Goal: Task Accomplishment & Management: Use online tool/utility

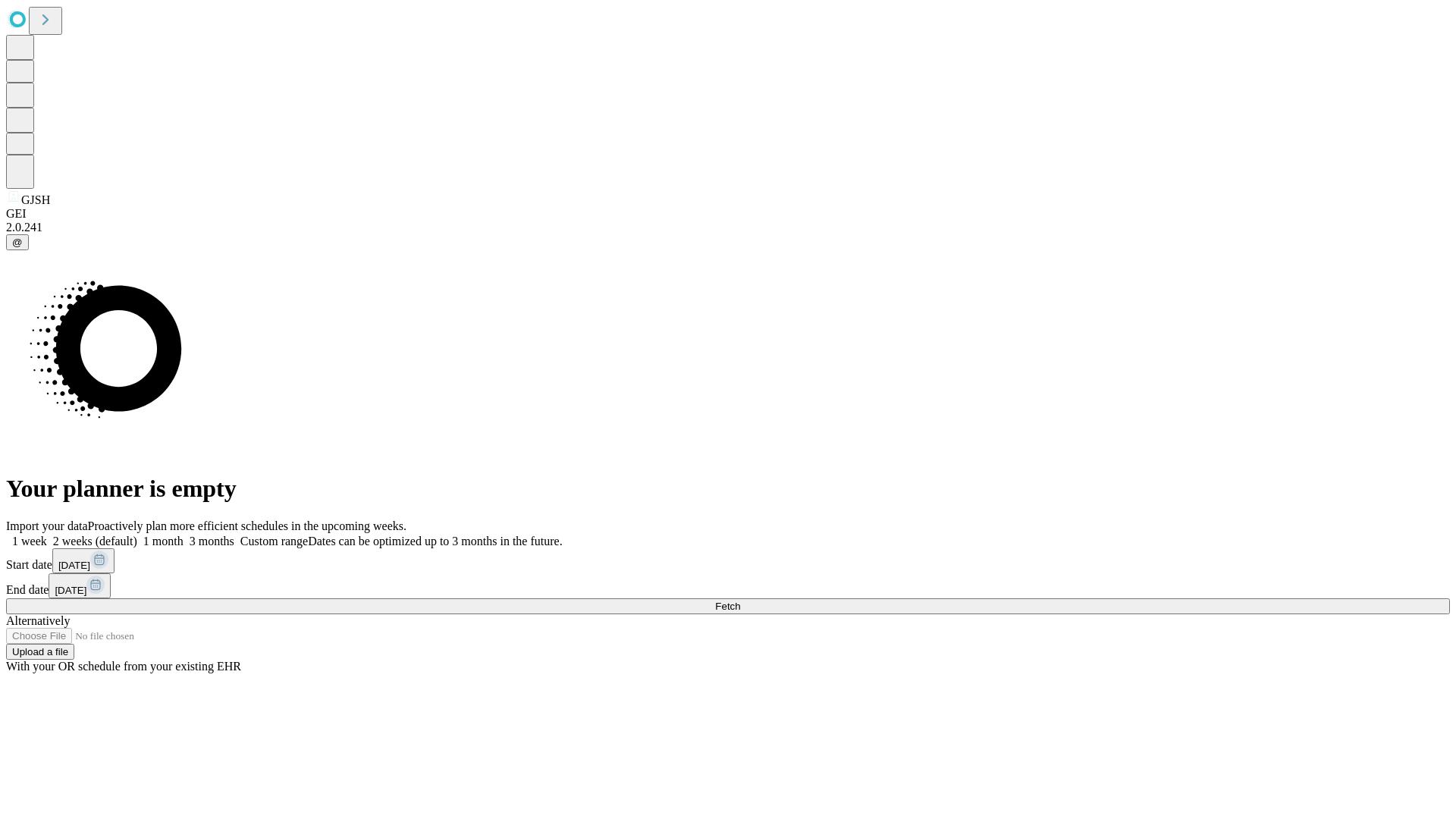
click at [184, 534] on label "1 month" at bounding box center [161, 540] width 47 height 12
click at [740, 601] on span "Fetch" at bounding box center [727, 607] width 25 height 12
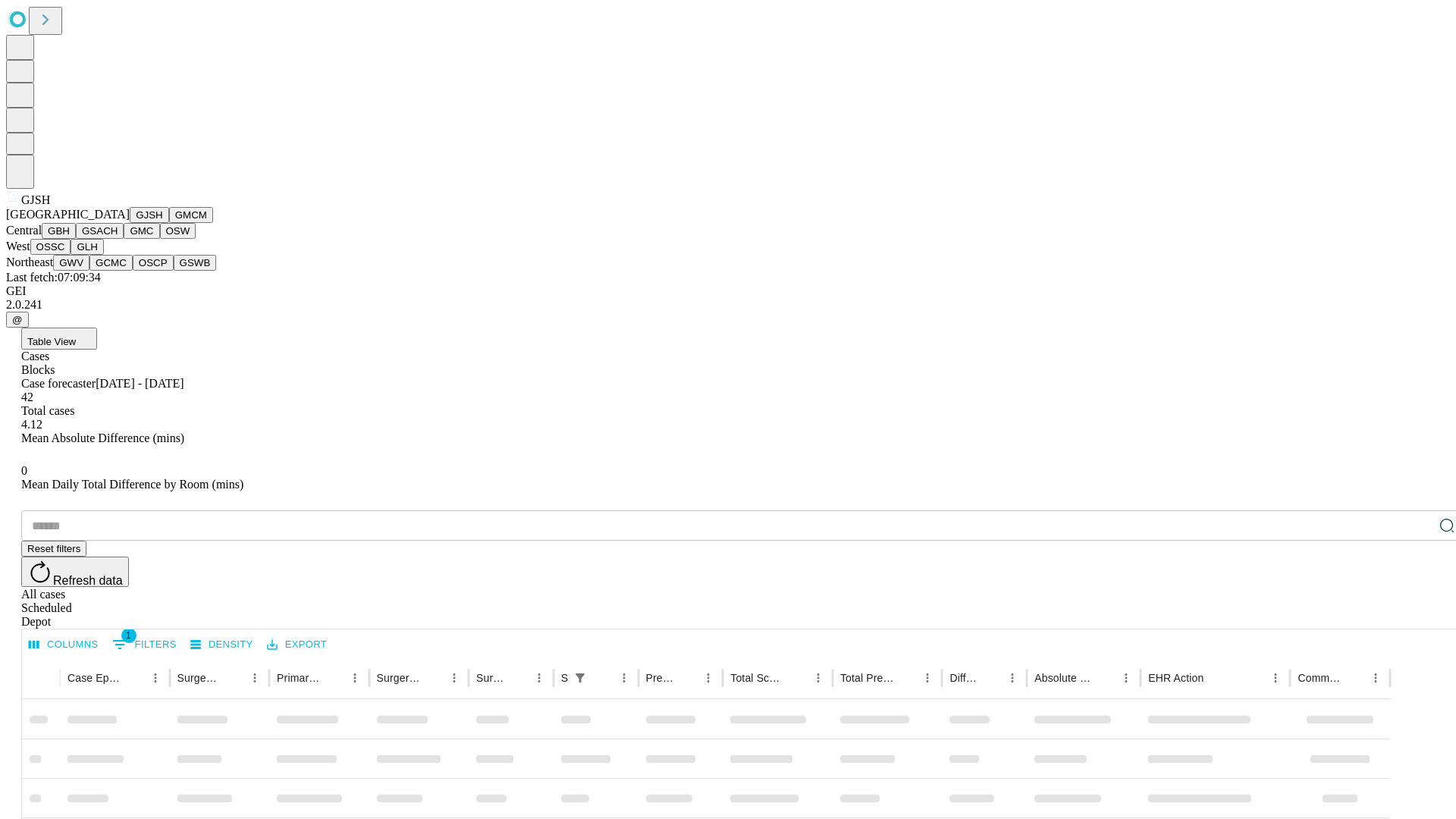
click at [169, 223] on button "GMCM" at bounding box center [191, 215] width 44 height 16
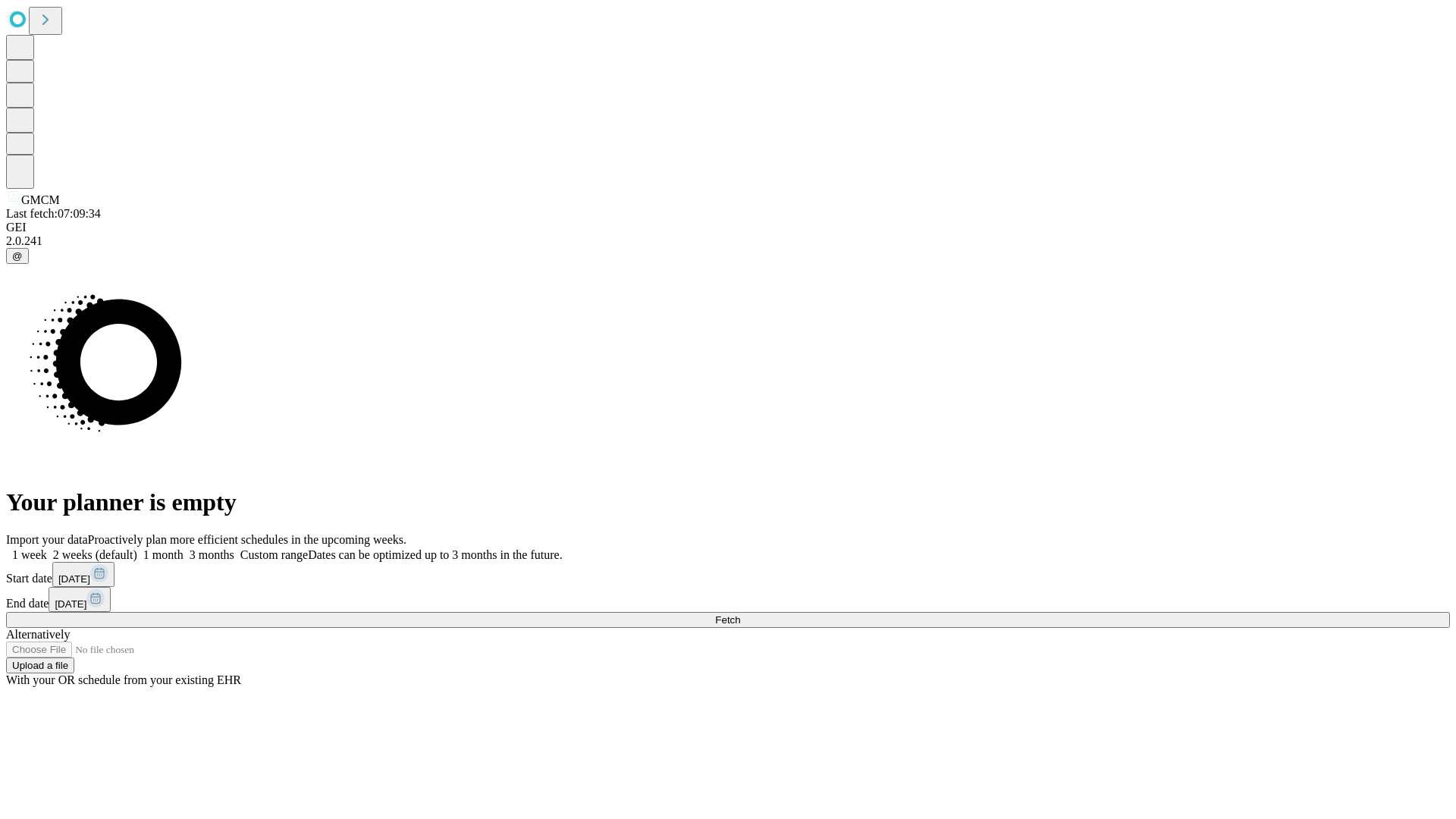
click at [184, 548] on label "1 month" at bounding box center [161, 554] width 47 height 12
click at [740, 614] on span "Fetch" at bounding box center [727, 620] width 25 height 12
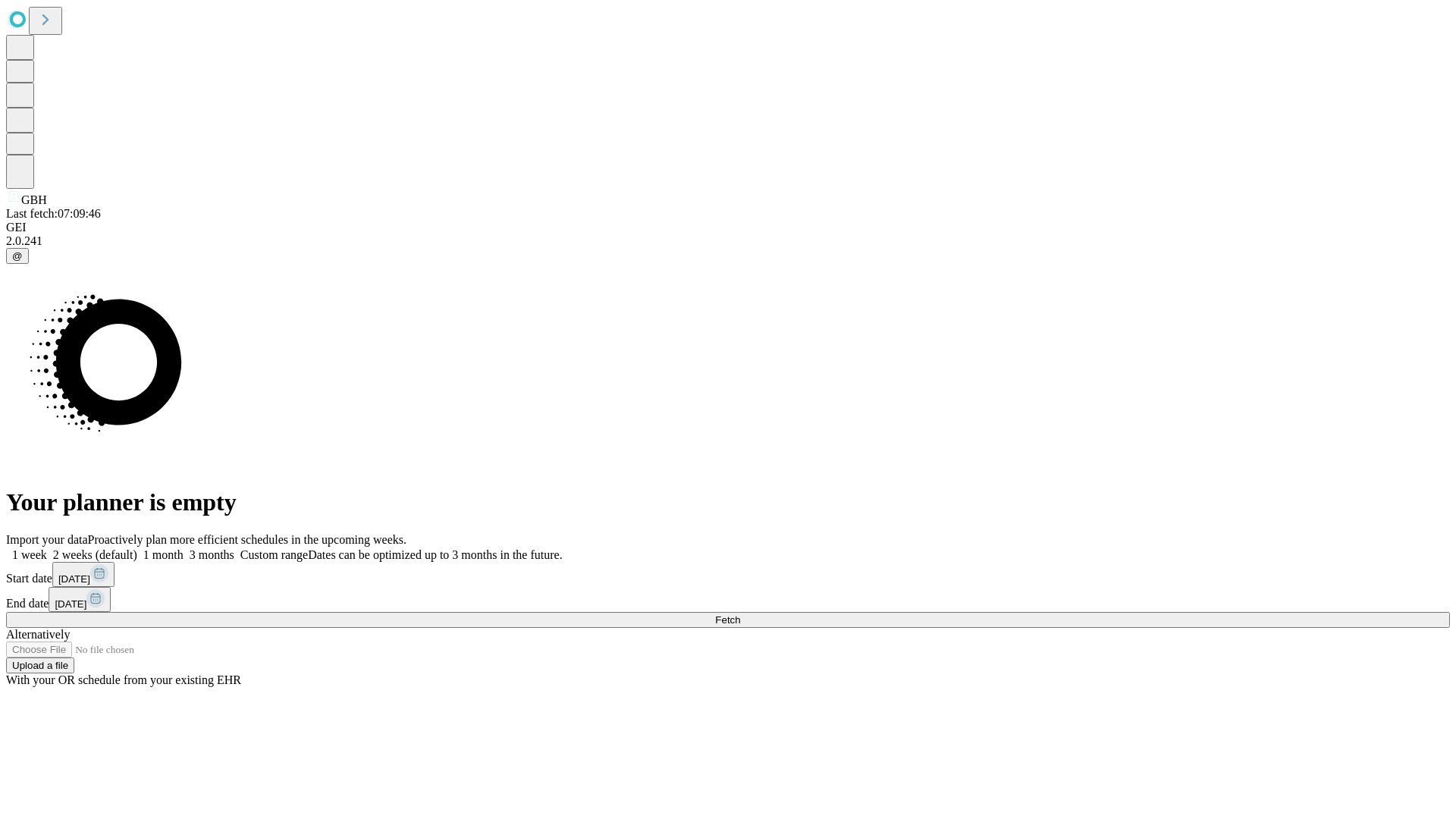
click at [184, 548] on label "1 month" at bounding box center [161, 554] width 47 height 12
click at [740, 614] on span "Fetch" at bounding box center [727, 620] width 25 height 12
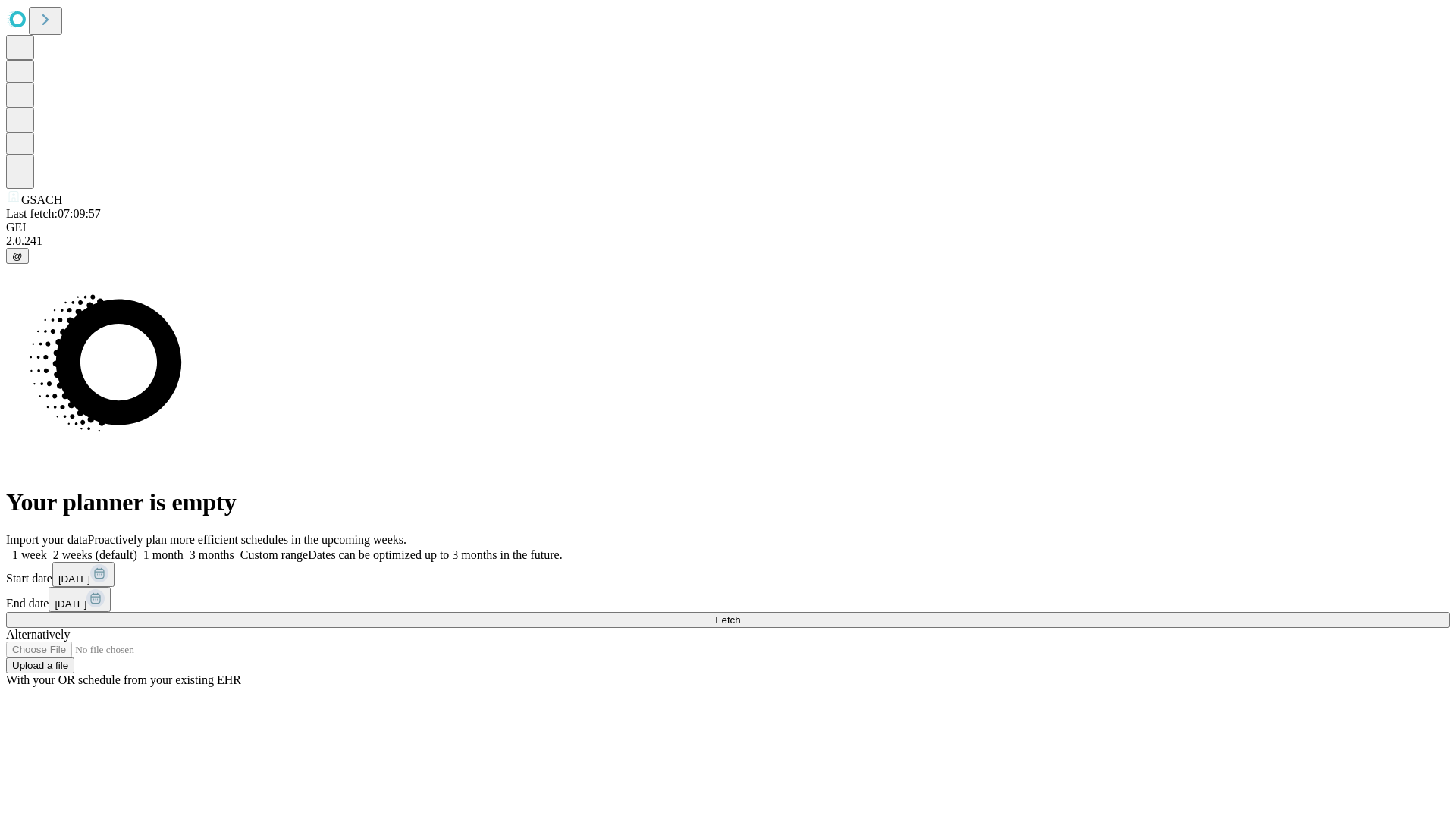
click at [184, 548] on label "1 month" at bounding box center [161, 554] width 47 height 12
click at [740, 614] on span "Fetch" at bounding box center [727, 620] width 25 height 12
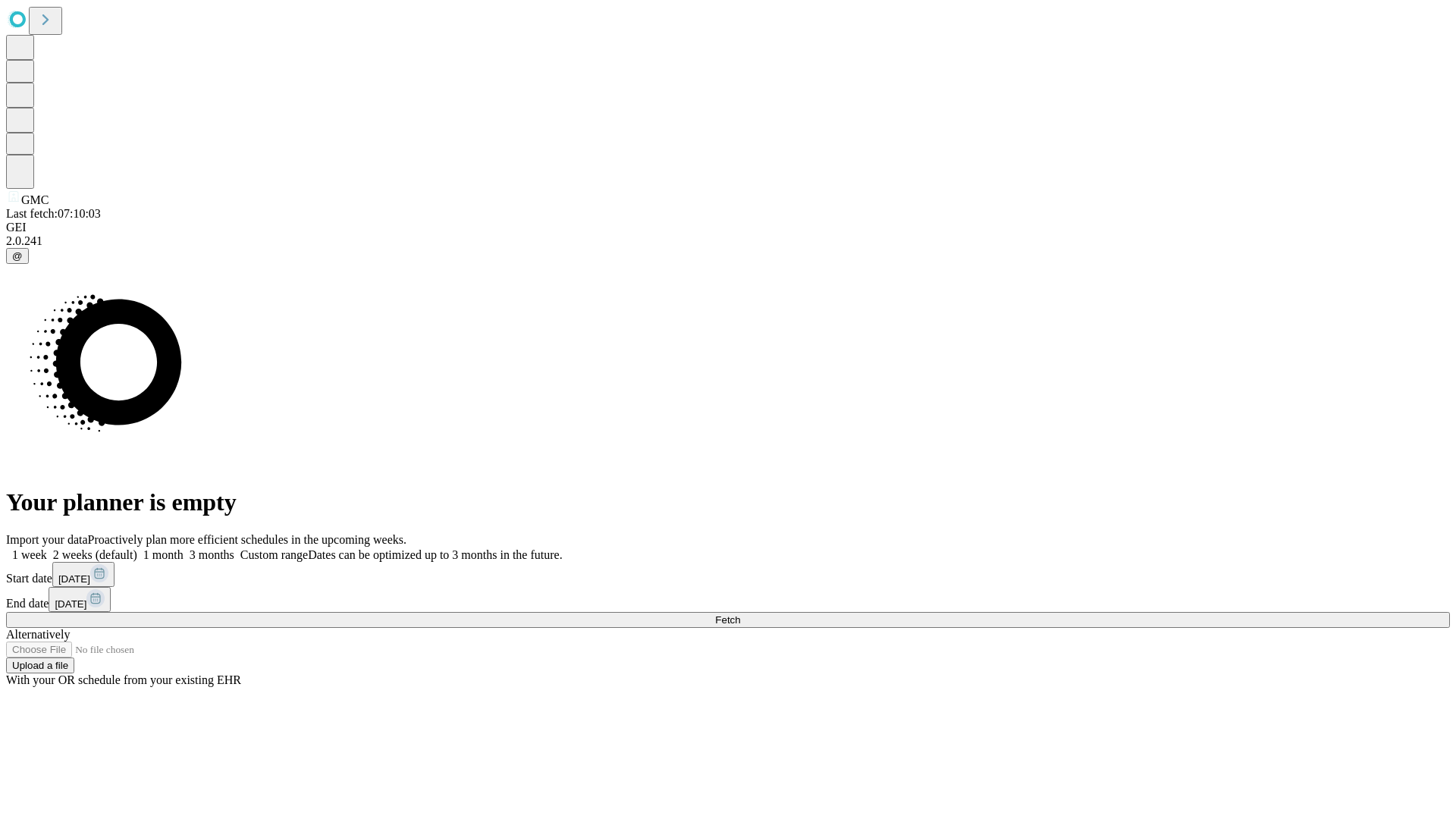
click at [184, 548] on label "1 month" at bounding box center [161, 554] width 47 height 12
click at [740, 614] on span "Fetch" at bounding box center [727, 620] width 25 height 12
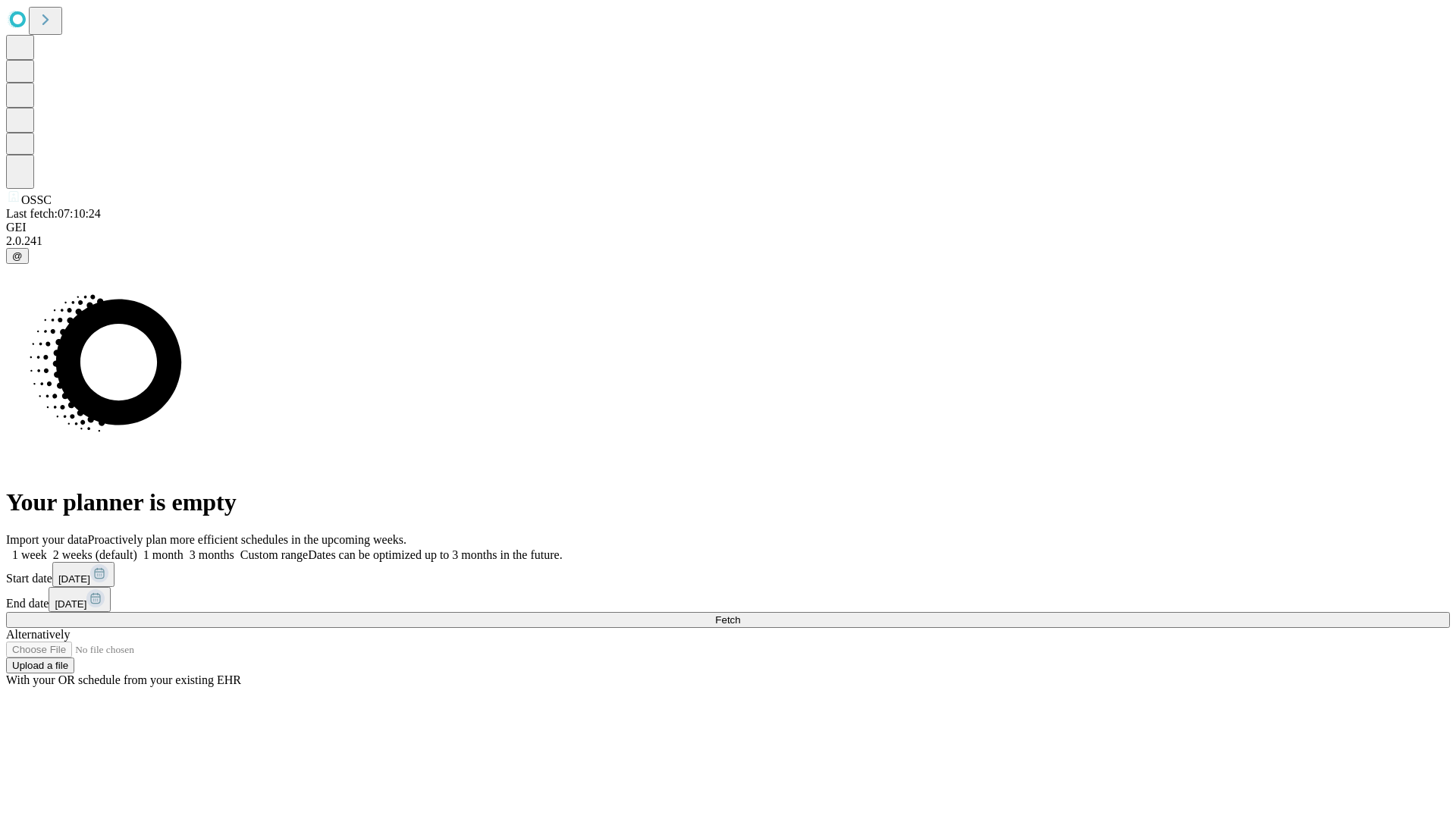
click at [184, 548] on label "1 month" at bounding box center [161, 554] width 47 height 12
click at [740, 614] on span "Fetch" at bounding box center [727, 620] width 25 height 12
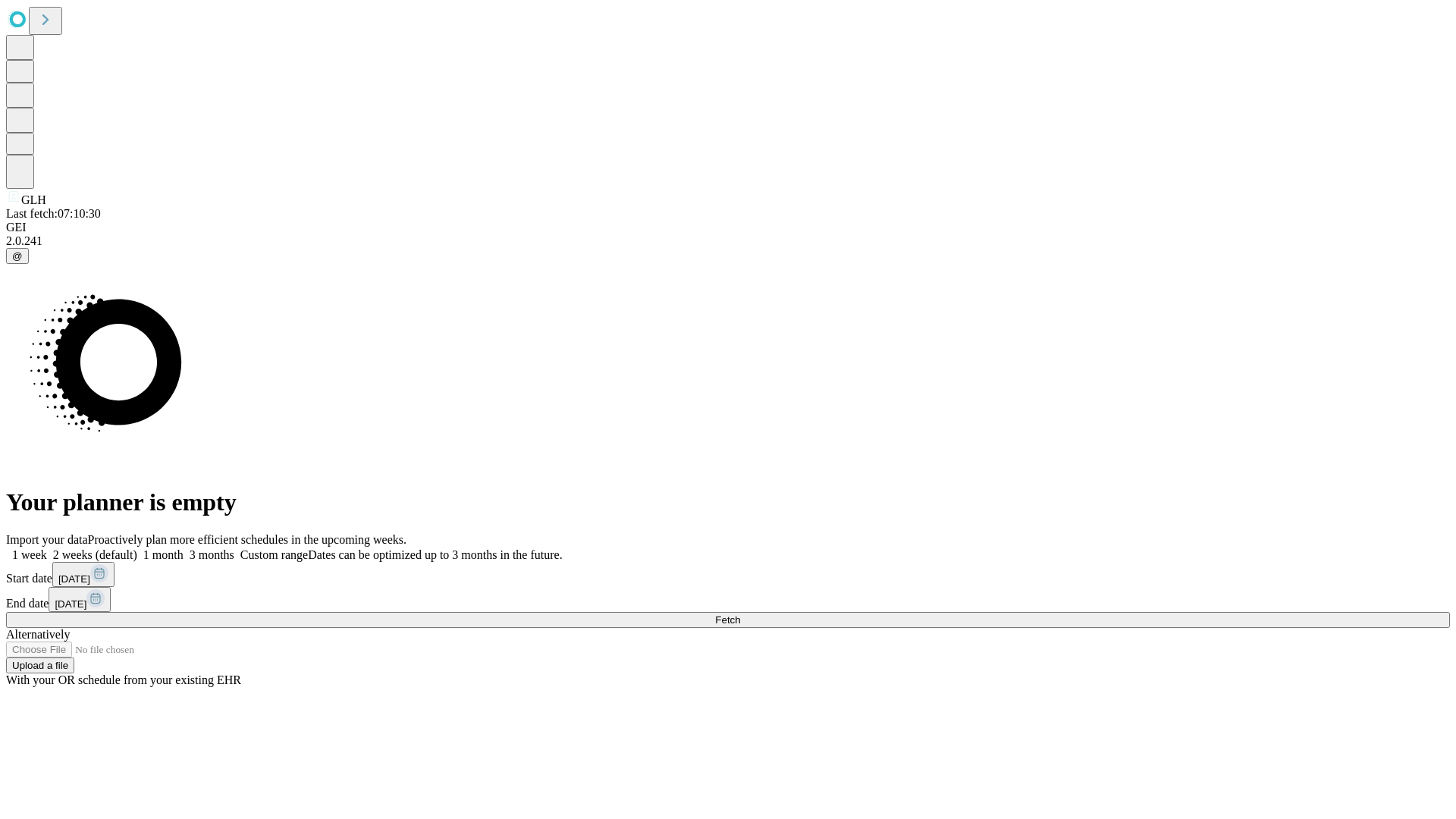
click at [184, 548] on label "1 month" at bounding box center [161, 554] width 47 height 12
click at [740, 614] on span "Fetch" at bounding box center [727, 620] width 25 height 12
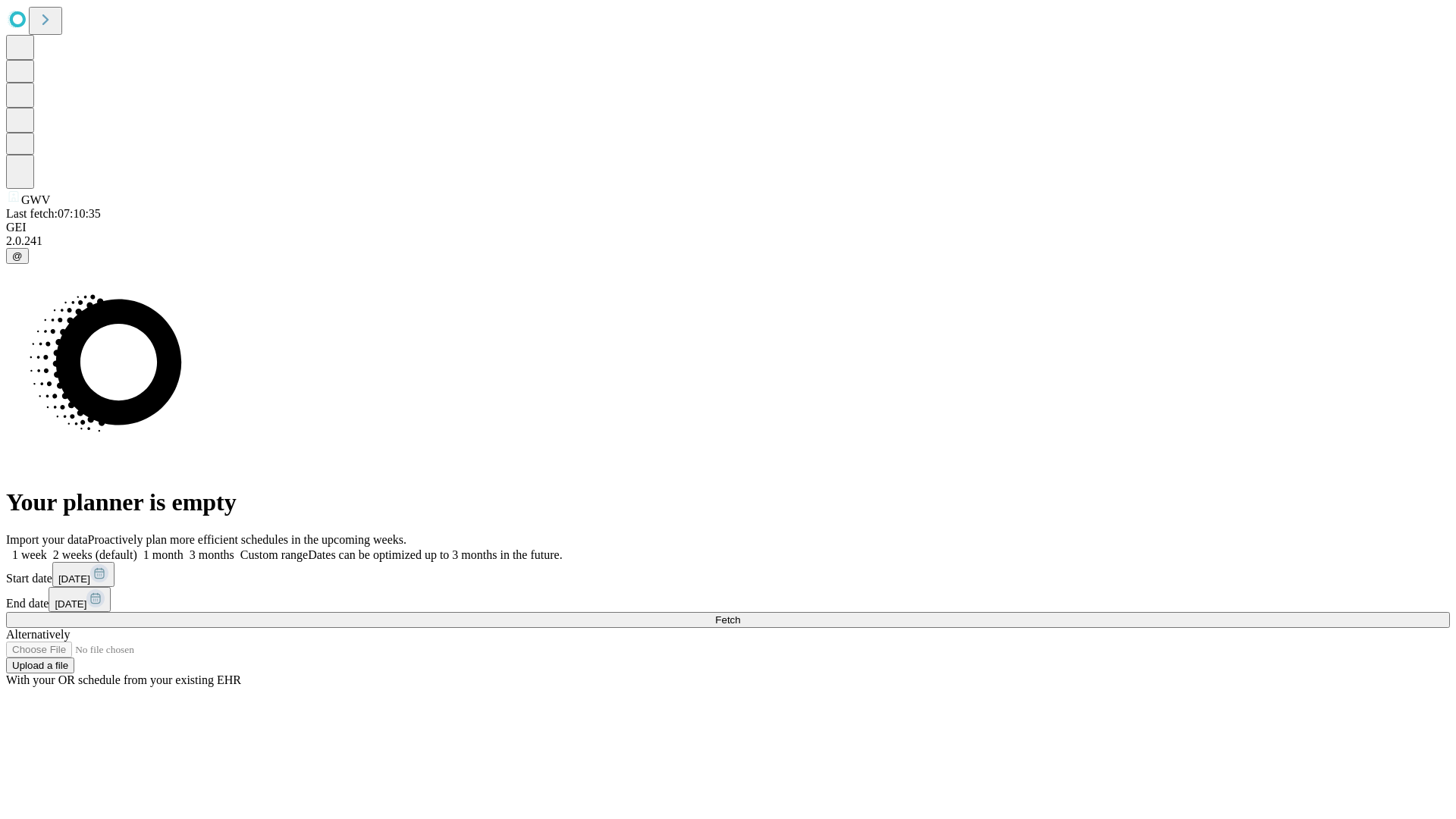
click at [184, 548] on label "1 month" at bounding box center [161, 554] width 47 height 12
click at [740, 614] on span "Fetch" at bounding box center [727, 620] width 25 height 12
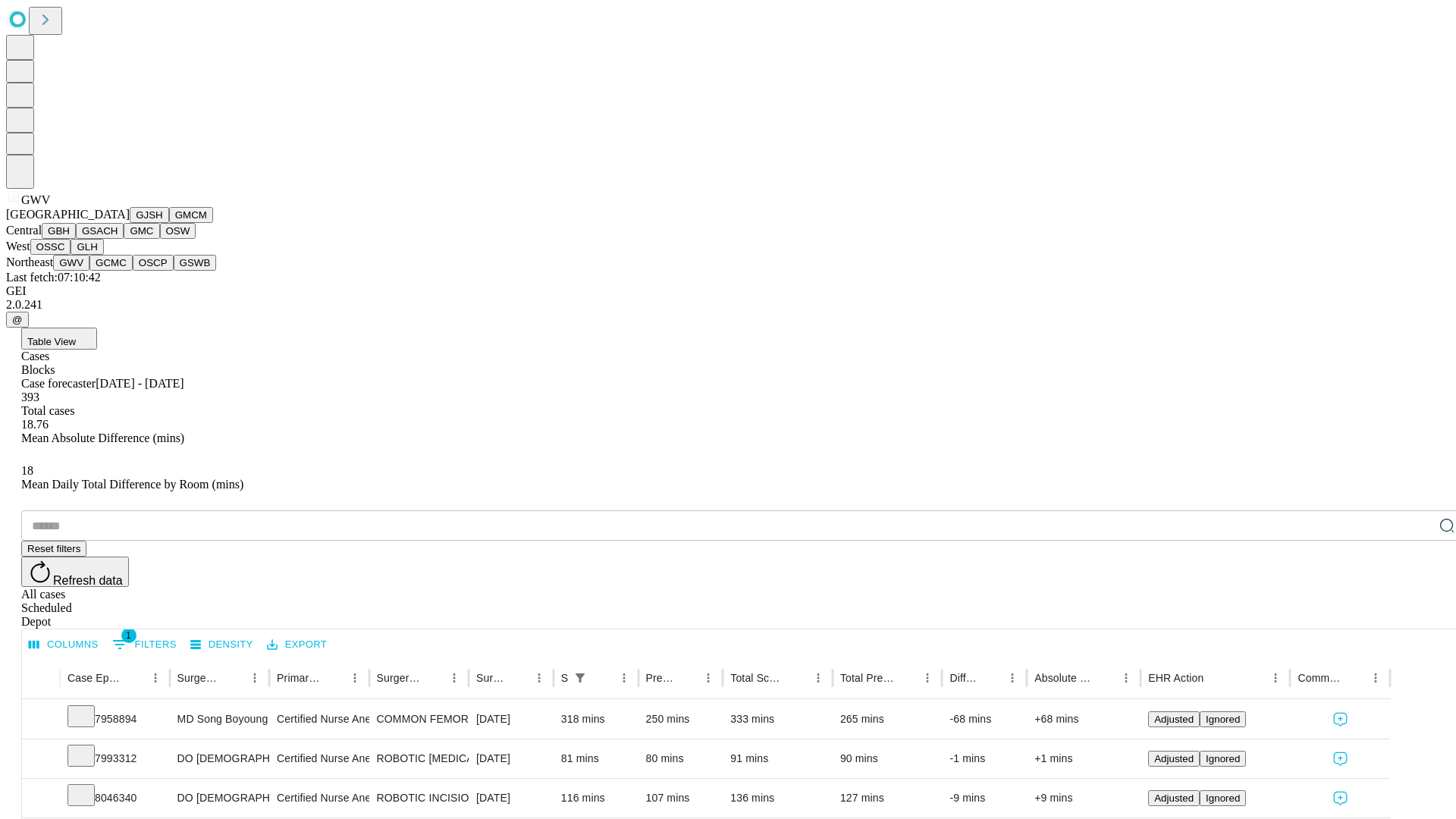
click at [117, 271] on button "GCMC" at bounding box center [111, 262] width 43 height 16
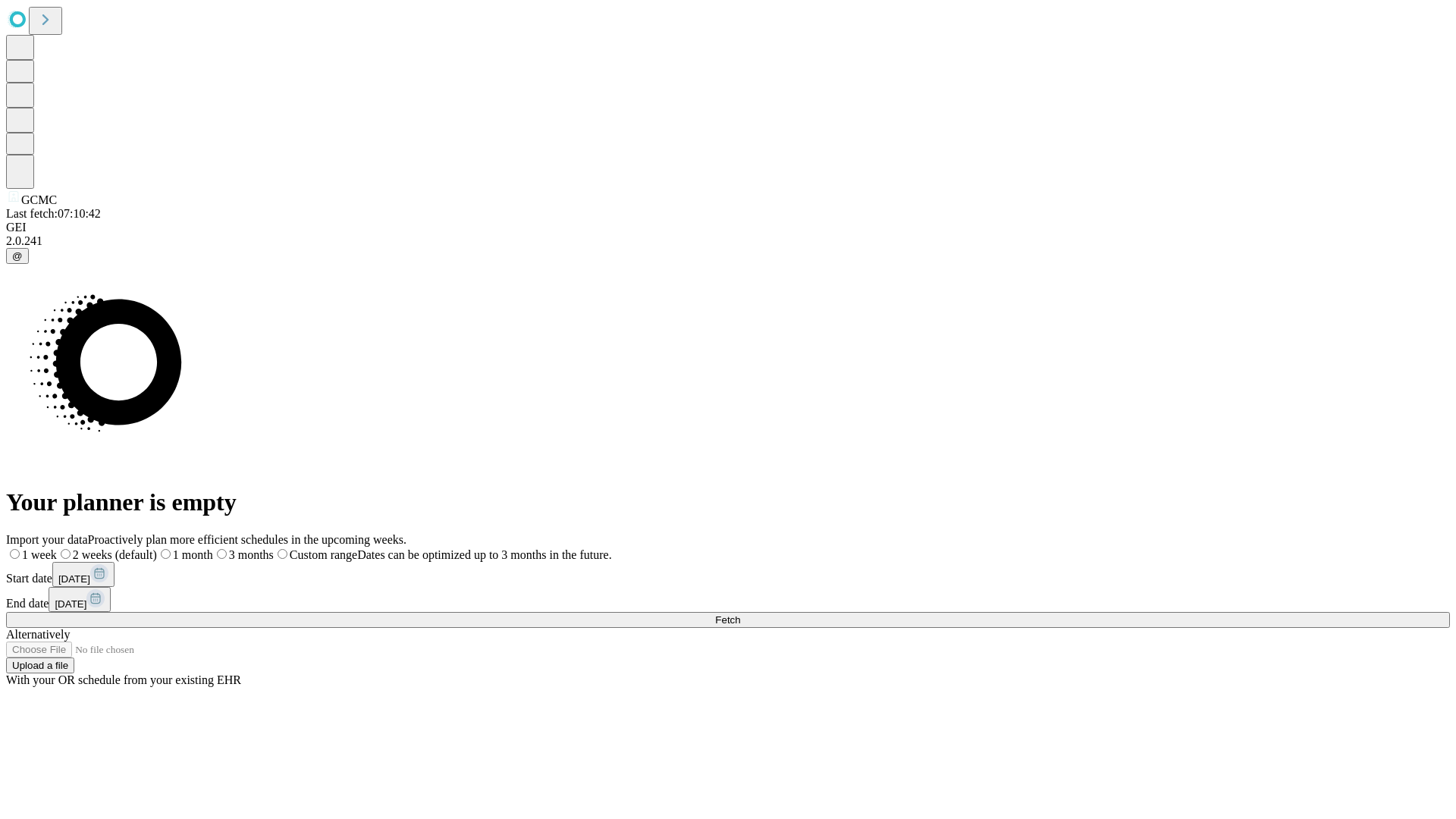
click at [740, 614] on span "Fetch" at bounding box center [727, 620] width 25 height 12
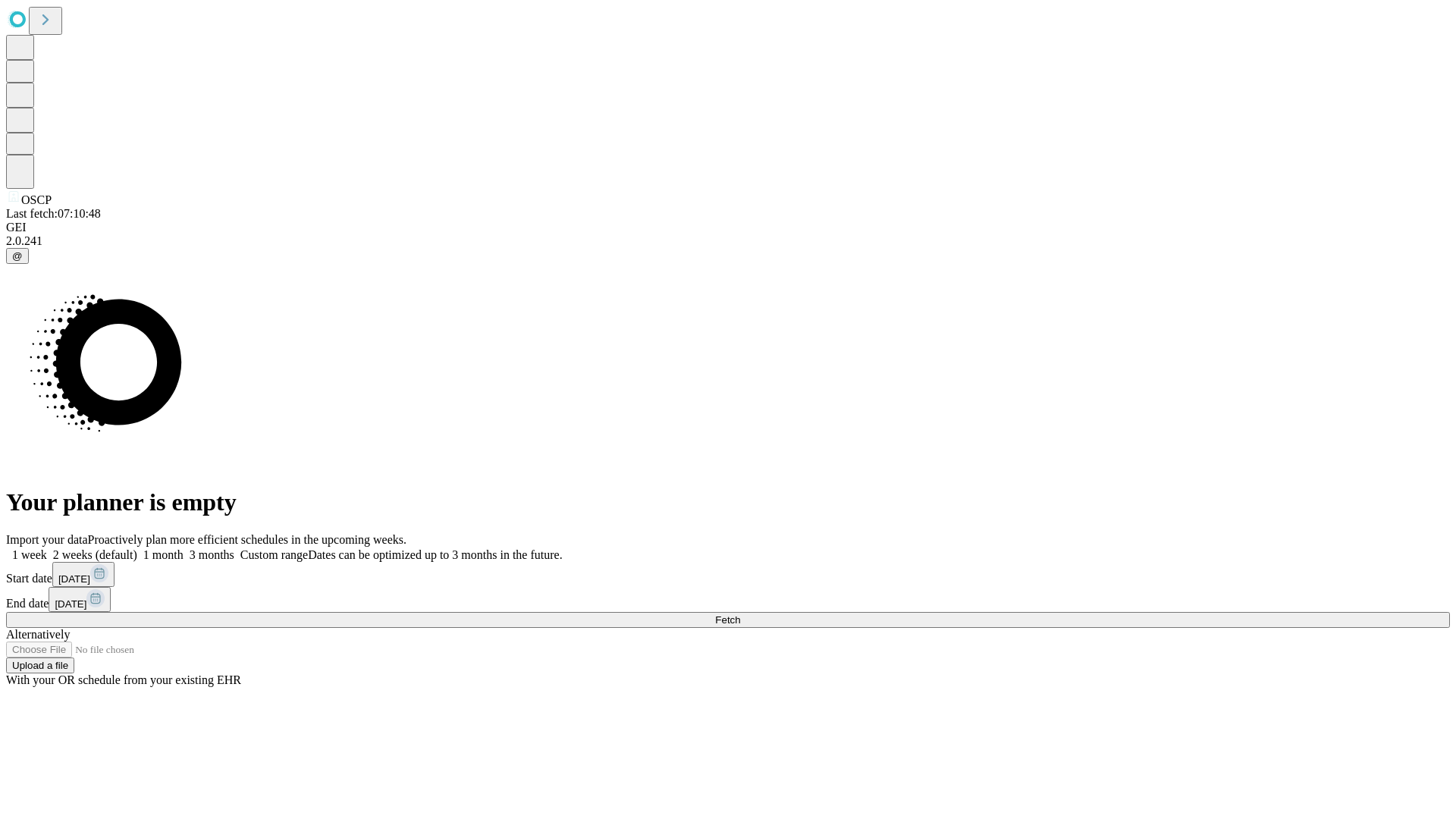
click at [184, 548] on label "1 month" at bounding box center [161, 554] width 47 height 12
click at [740, 614] on span "Fetch" at bounding box center [727, 620] width 25 height 12
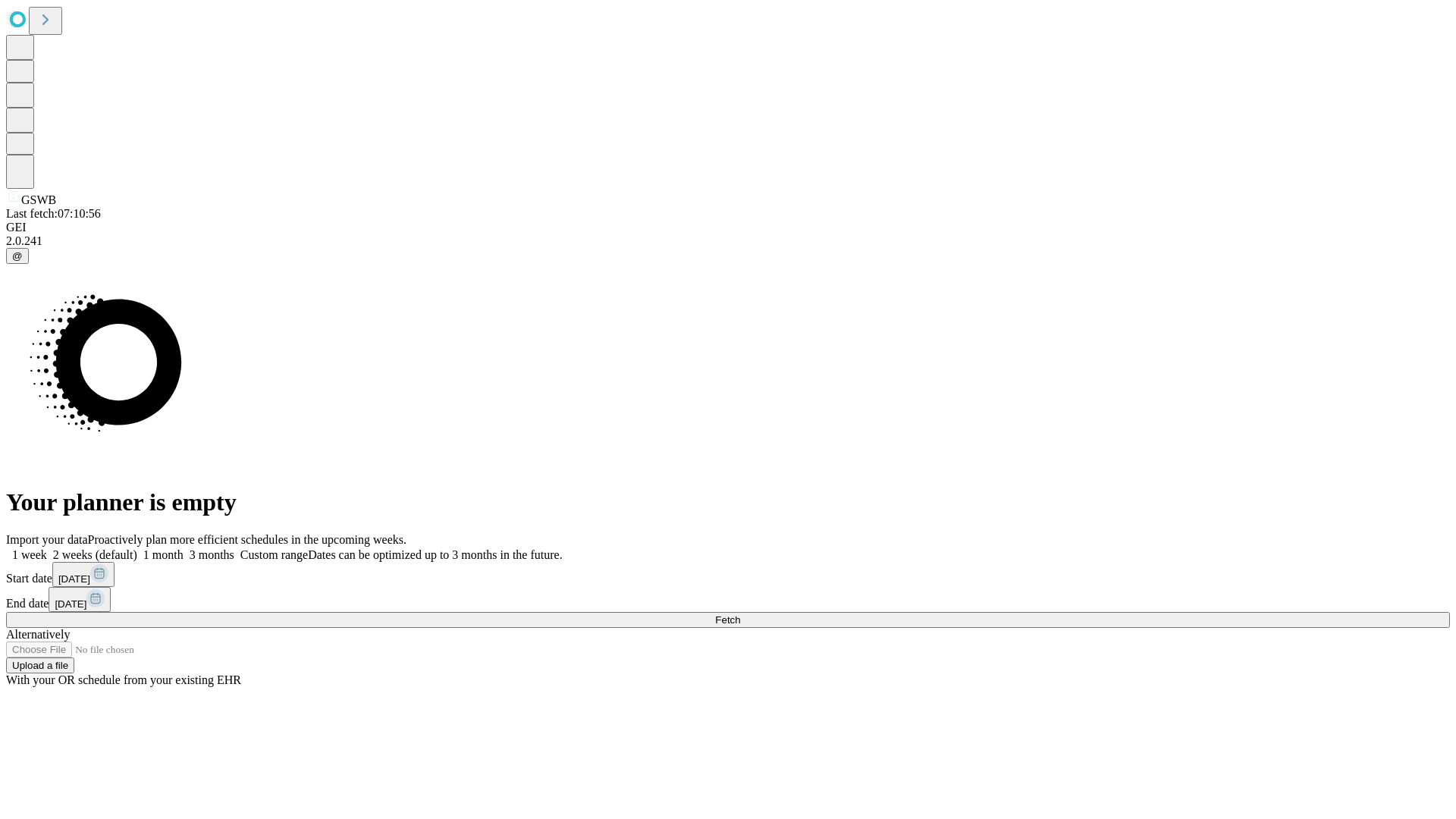
click at [184, 548] on label "1 month" at bounding box center [161, 554] width 47 height 12
click at [740, 614] on span "Fetch" at bounding box center [727, 620] width 25 height 12
